Goal: Task Accomplishment & Management: Manage account settings

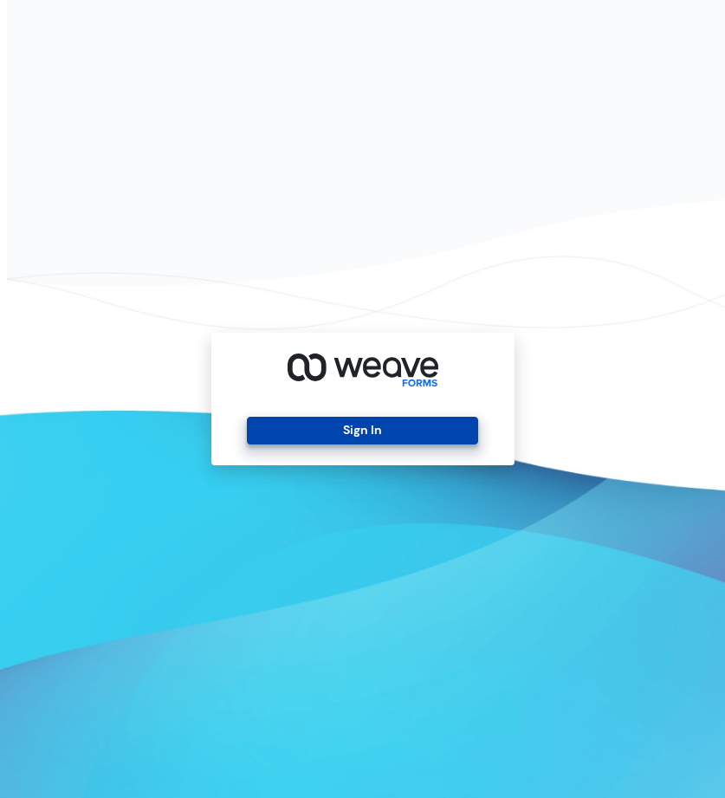
click at [364, 436] on button "Sign In" at bounding box center [362, 431] width 231 height 28
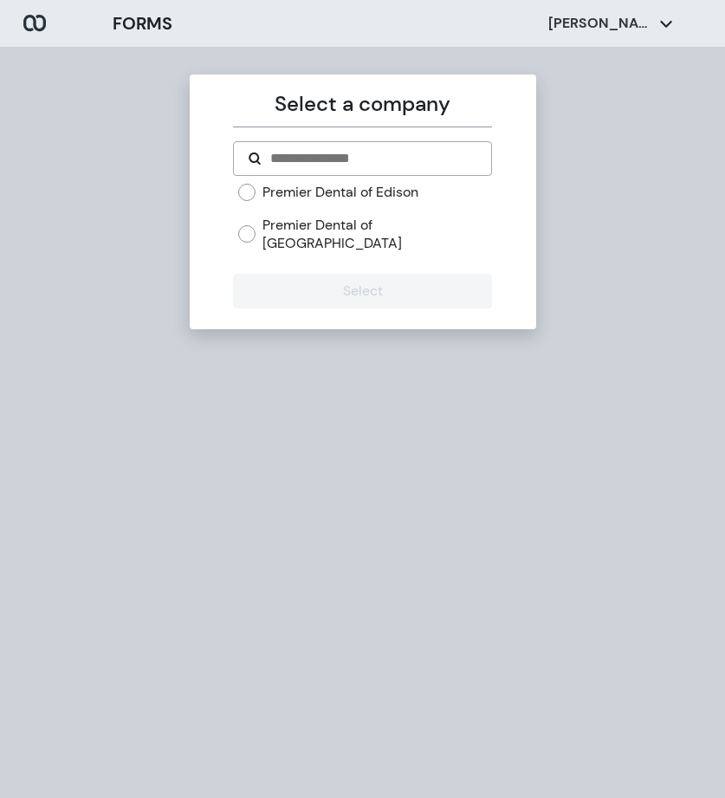
click at [323, 193] on label "Premier Dental of Edison" at bounding box center [341, 192] width 156 height 19
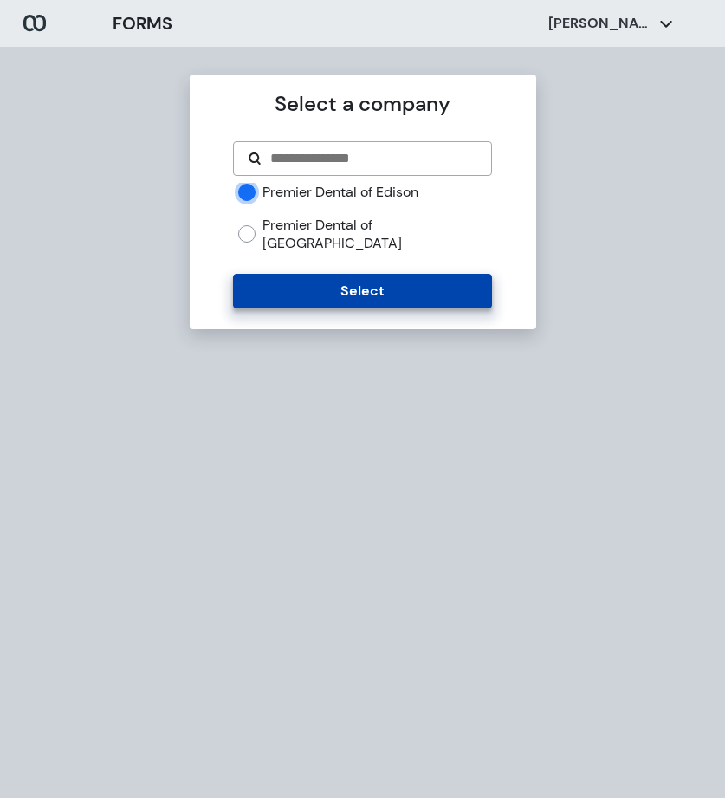
click at [316, 282] on button "Select" at bounding box center [362, 291] width 259 height 35
